Goal: Information Seeking & Learning: Find specific fact

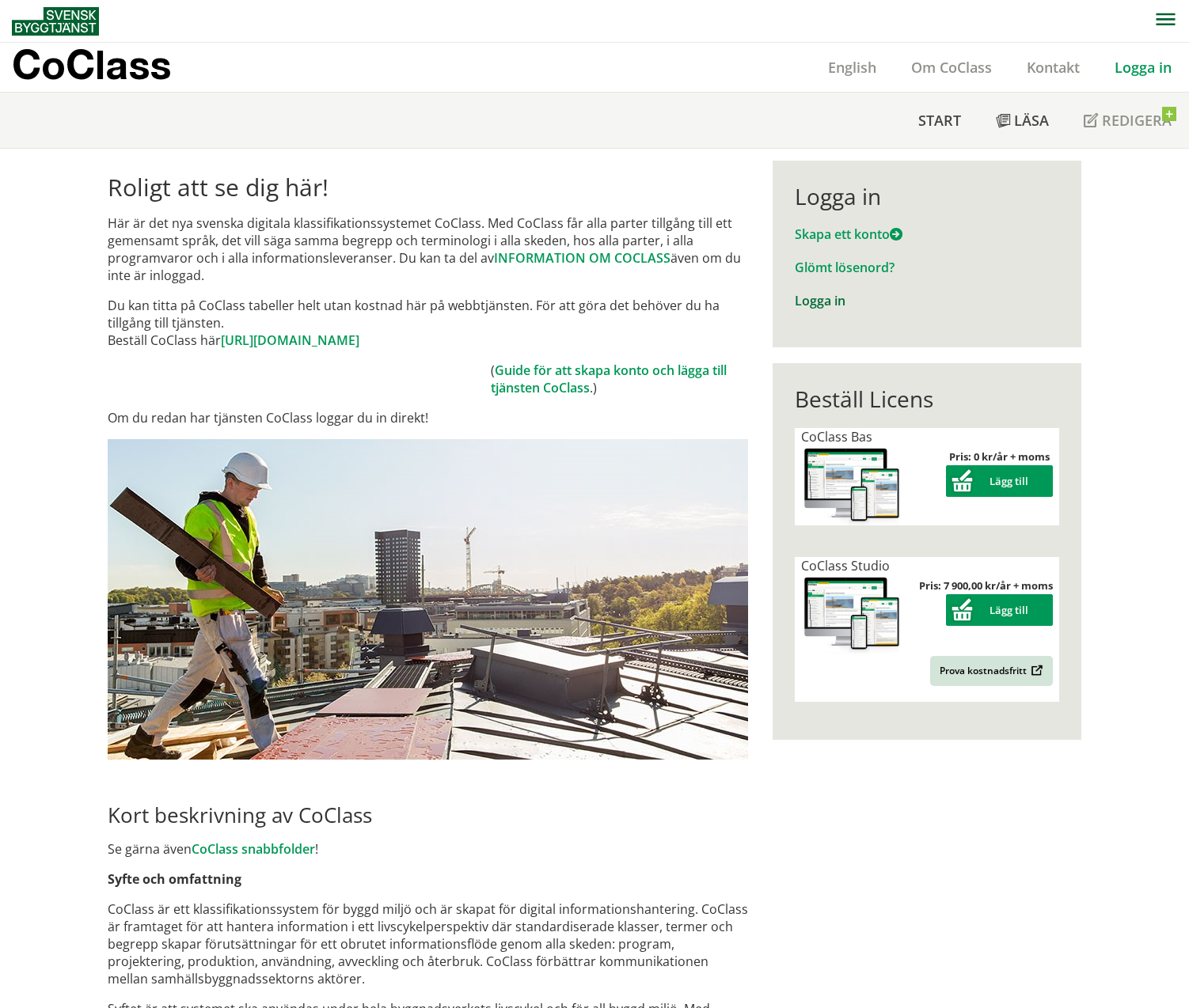
click at [821, 302] on link "Logga in" at bounding box center [820, 301] width 50 height 17
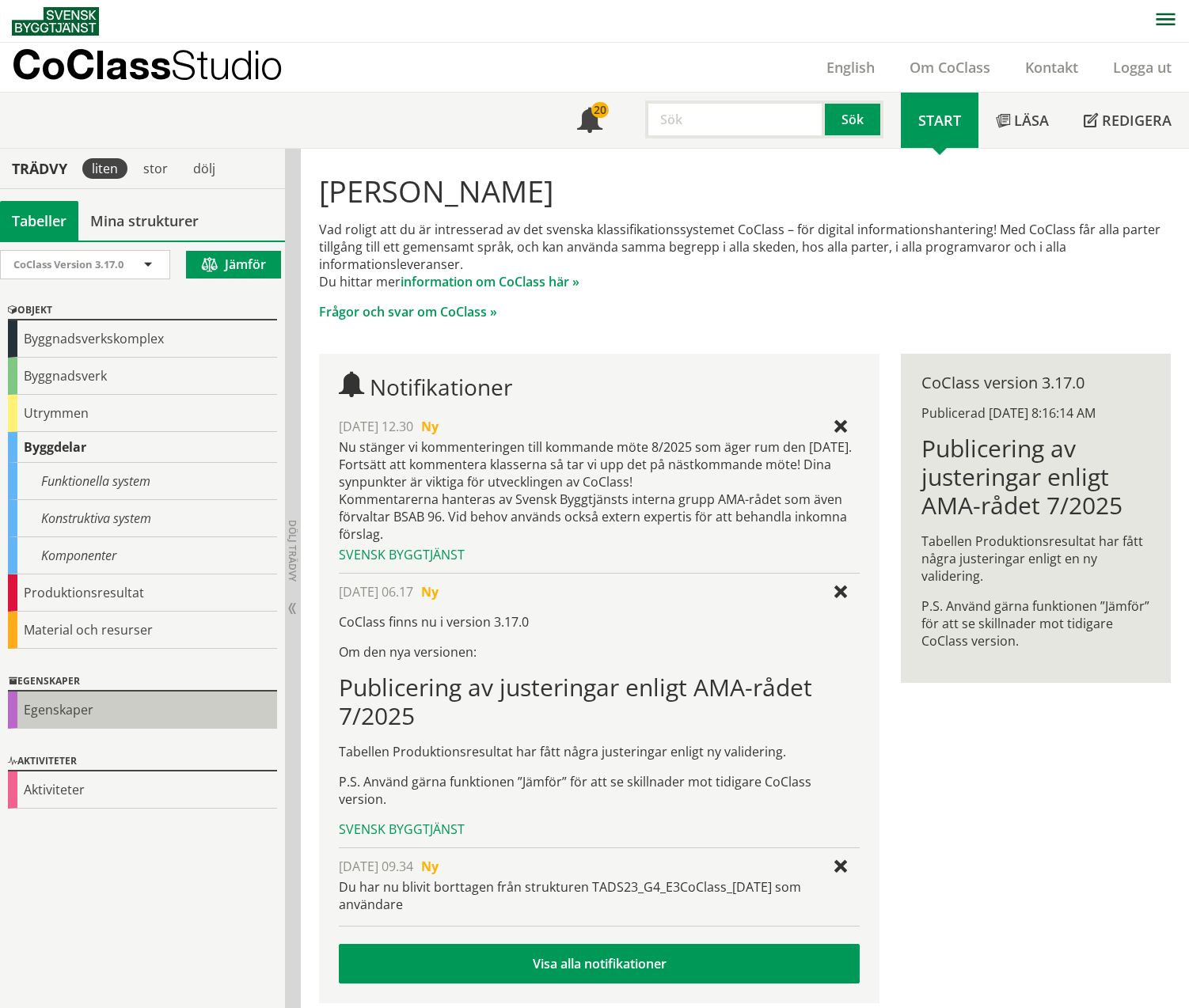
click at [103, 702] on div "Egenskaper" at bounding box center [142, 710] width 269 height 37
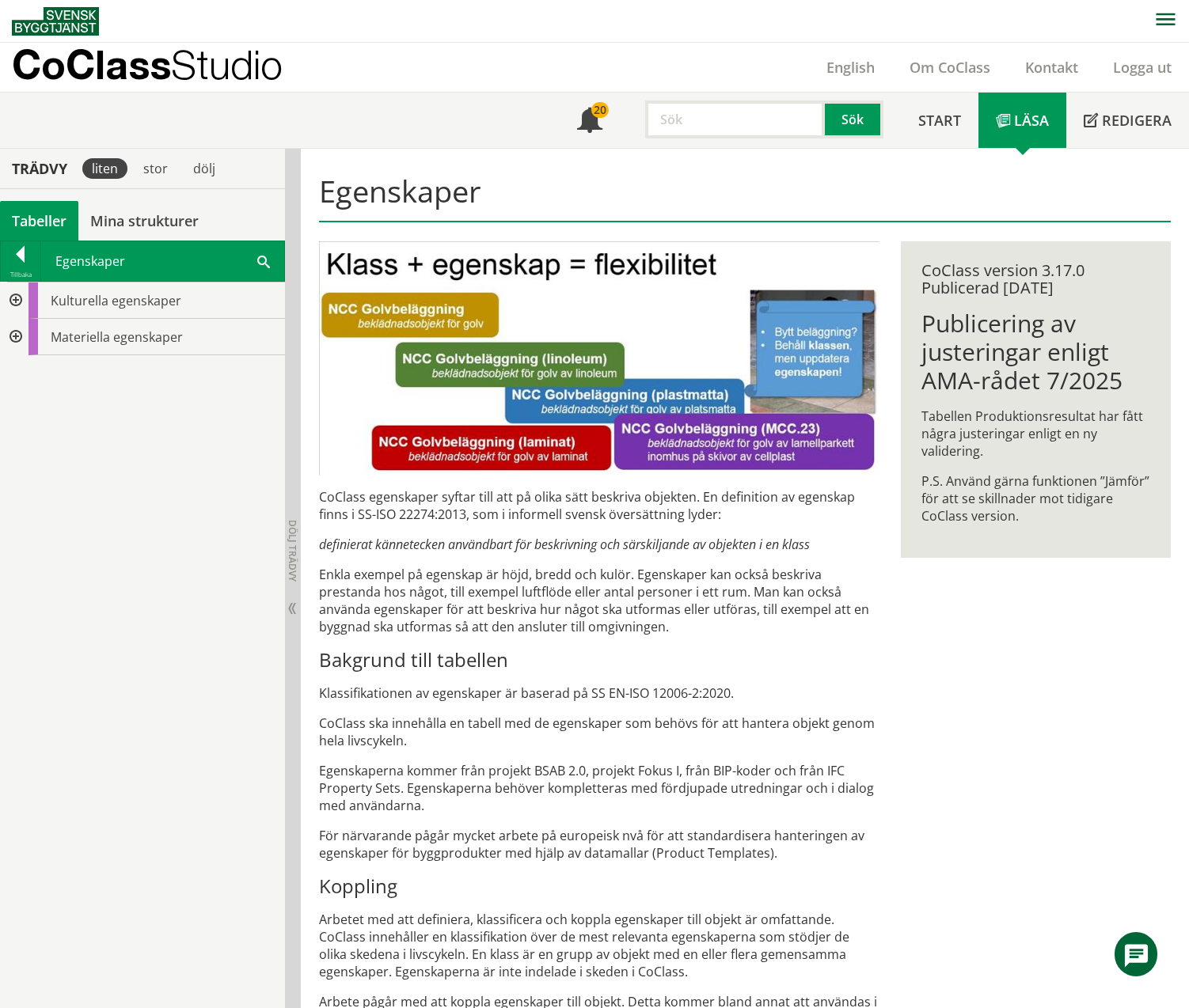
click at [260, 264] on span at bounding box center [263, 260] width 13 height 16
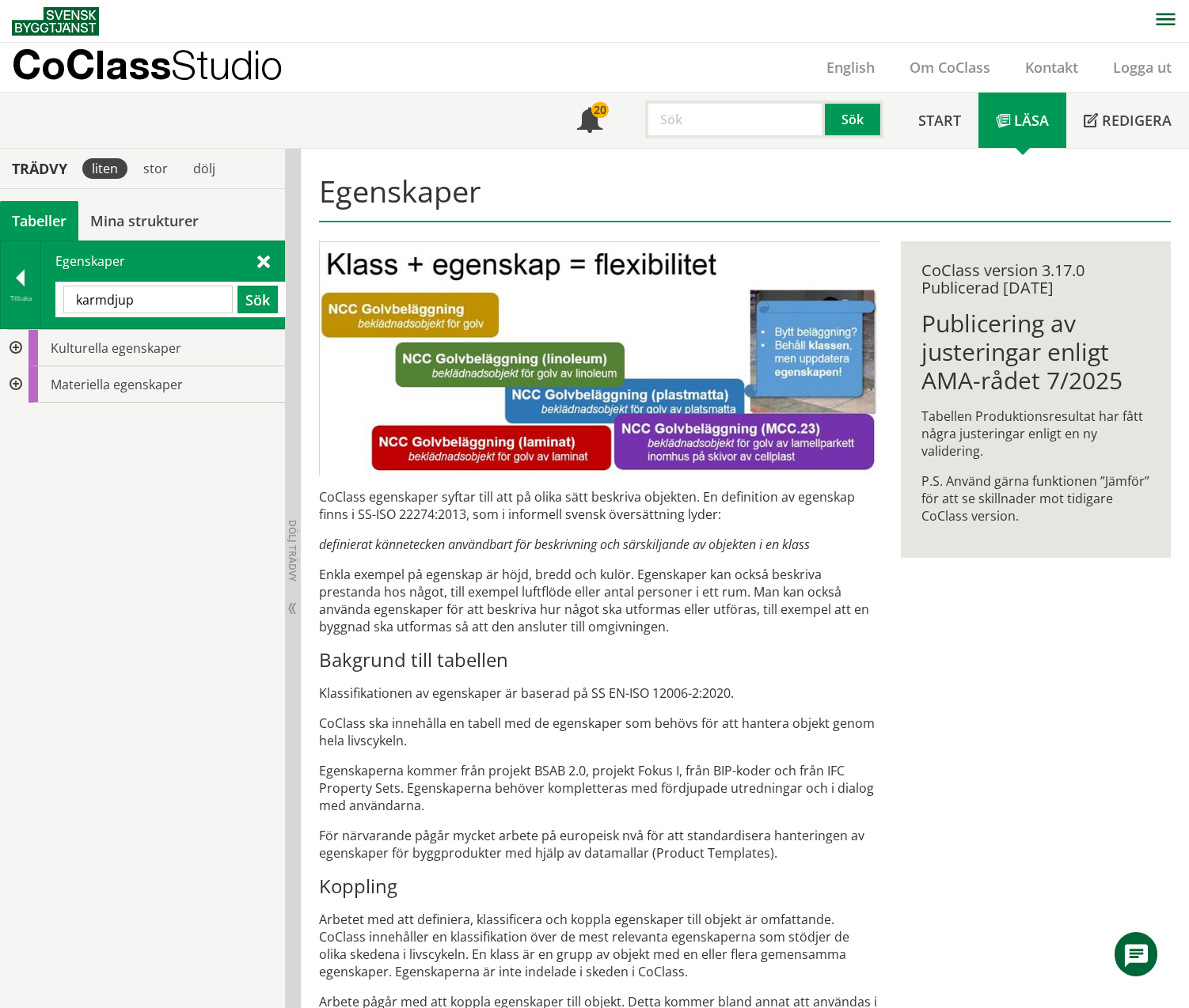
type input "karmdjup"
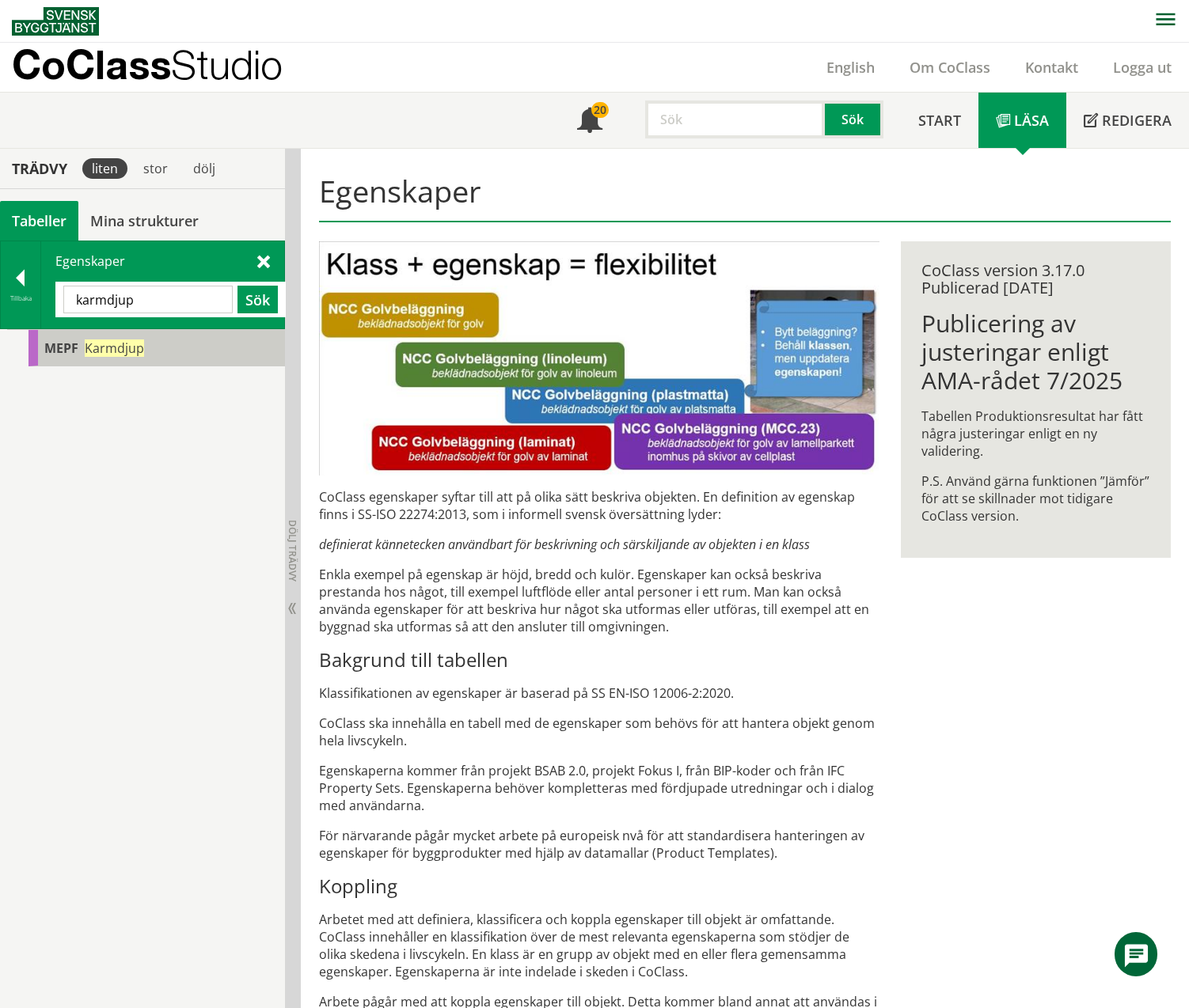
click at [109, 336] on div "MEPF Karmdjup" at bounding box center [156, 348] width 256 height 37
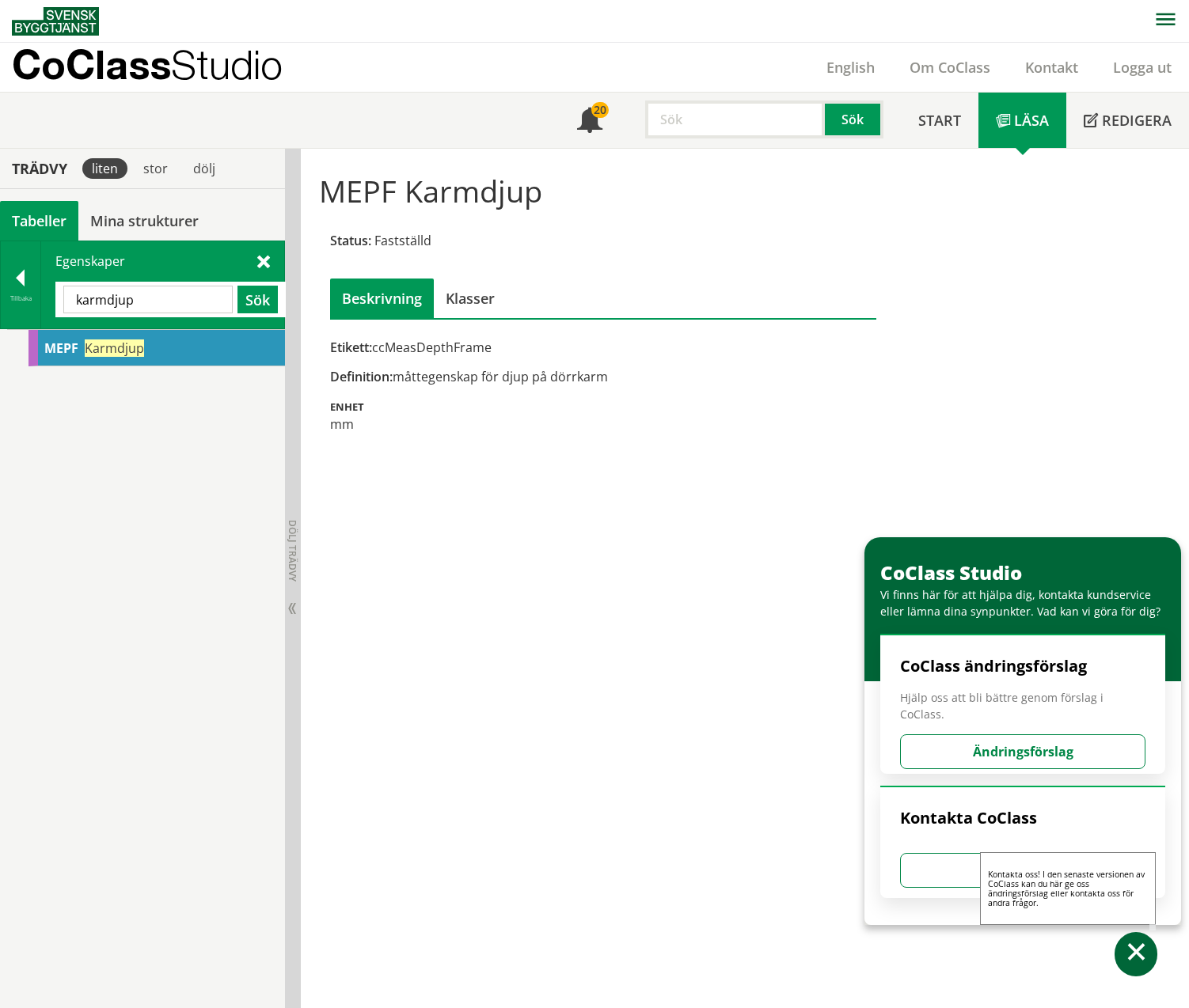
click at [1139, 955] on span at bounding box center [1137, 955] width 23 height 23
